Goal: Information Seeking & Learning: Learn about a topic

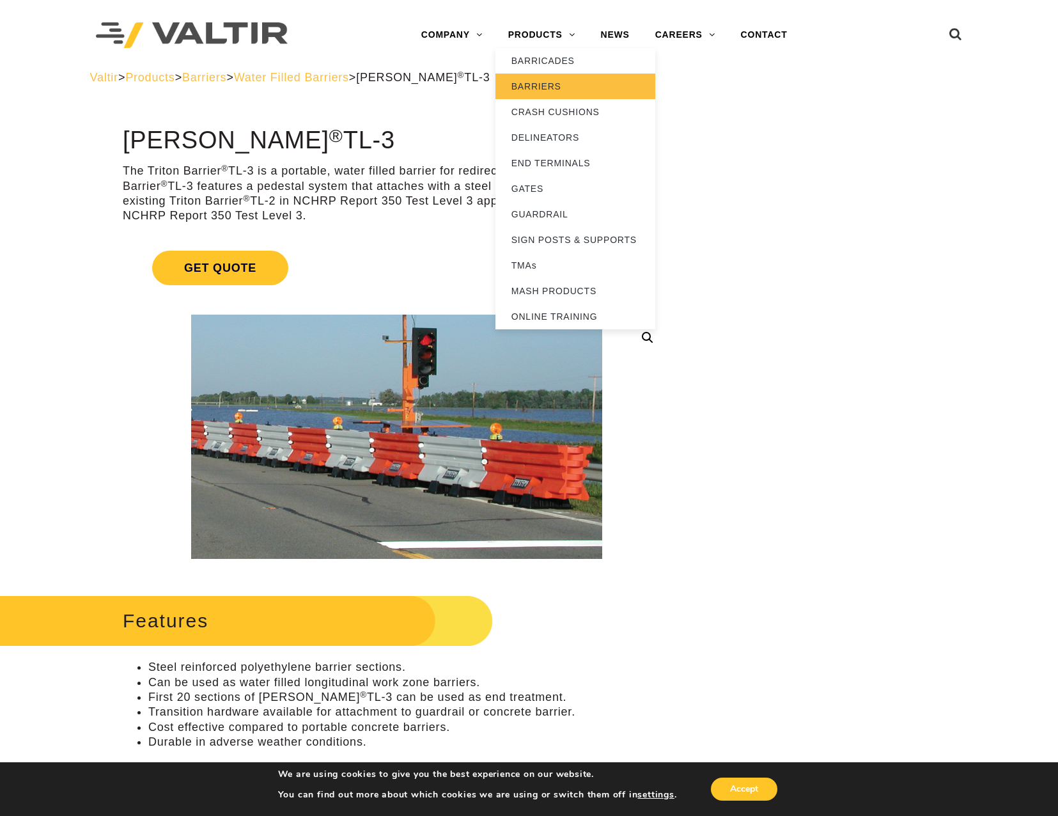
click at [548, 84] on link "BARRIERS" at bounding box center [576, 87] width 160 height 26
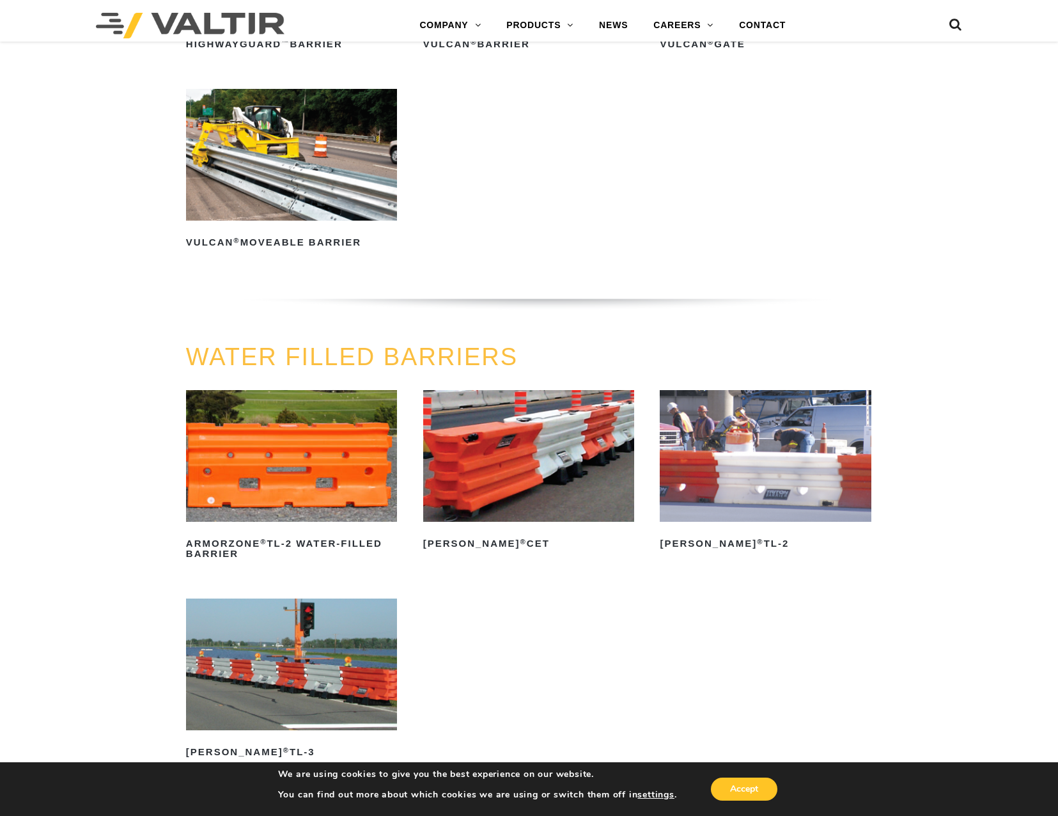
scroll to position [1662, 0]
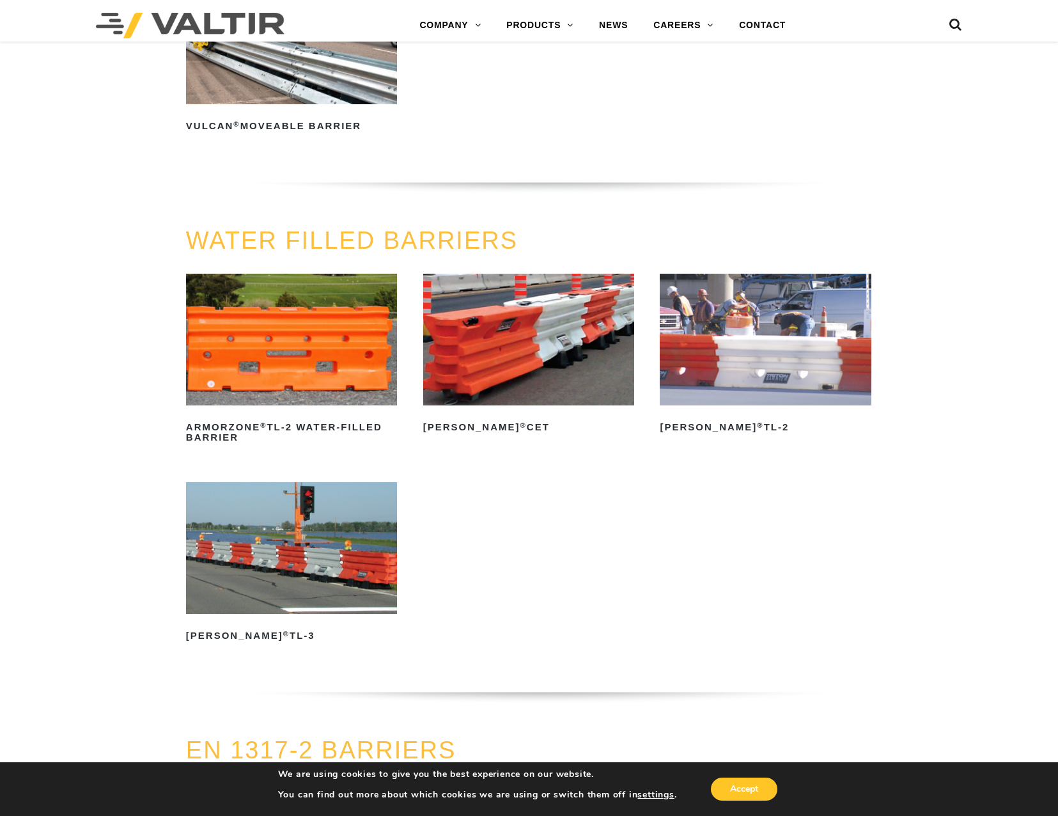
click at [312, 370] on img at bounding box center [291, 340] width 211 height 132
click at [301, 426] on h2 "ArmorZone ® TL-2 Water-Filled Barrier" at bounding box center [291, 432] width 211 height 31
